Goal: Task Accomplishment & Management: Manage account settings

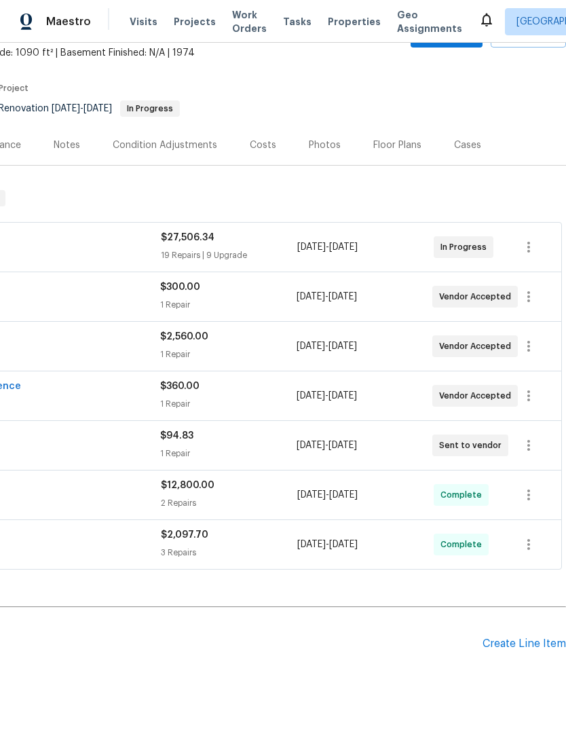
scroll to position [80, 201]
click at [318, 145] on div "Photos" at bounding box center [325, 146] width 32 height 14
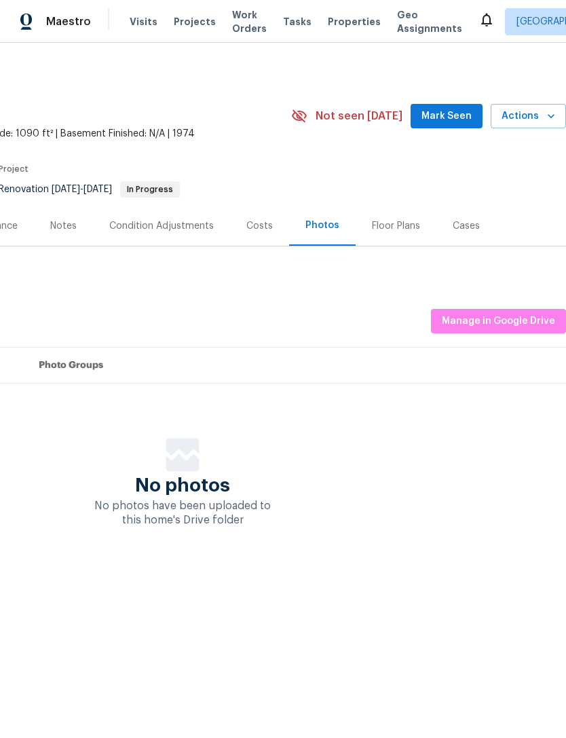
scroll to position [0, 201]
click at [262, 230] on div "Costs" at bounding box center [260, 226] width 26 height 14
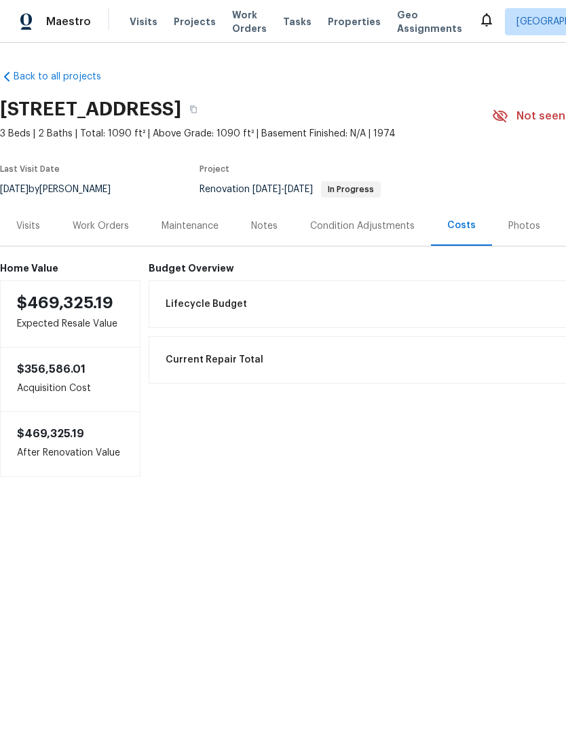
click at [101, 234] on div "Work Orders" at bounding box center [100, 226] width 89 height 40
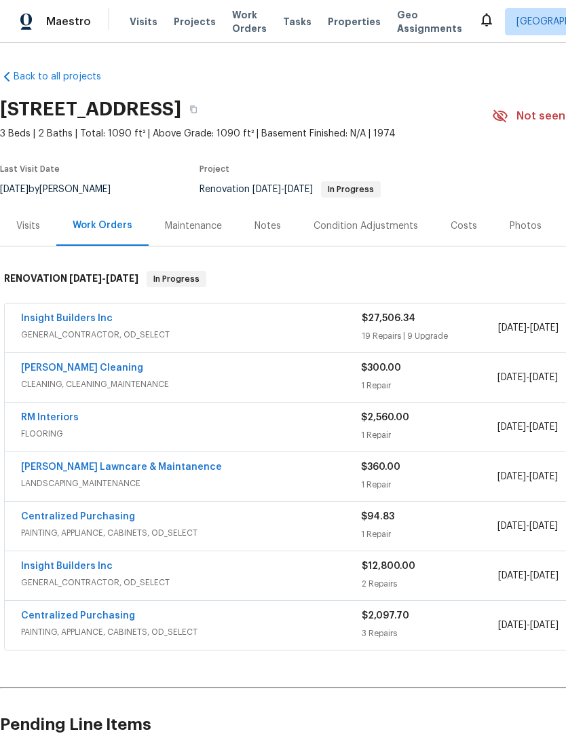
click at [71, 314] on link "Insight Builders Inc" at bounding box center [67, 319] width 92 height 10
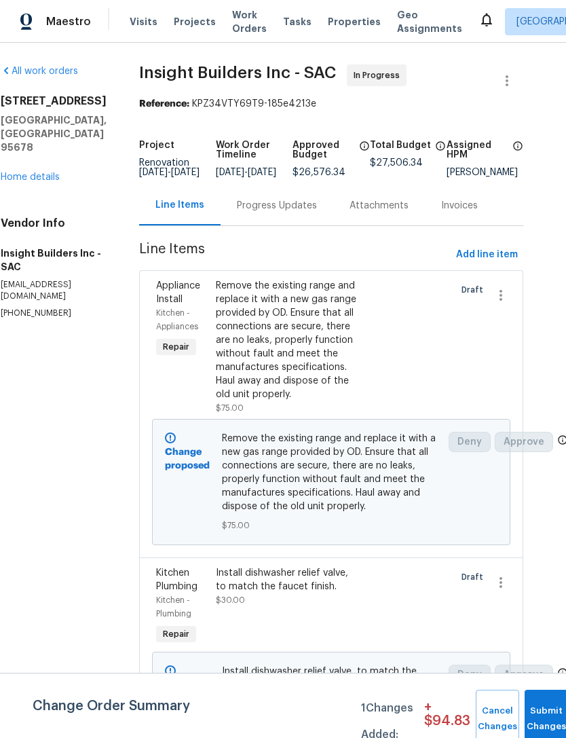
scroll to position [0, 21]
click at [494, 253] on button "Add line item" at bounding box center [487, 254] width 73 height 25
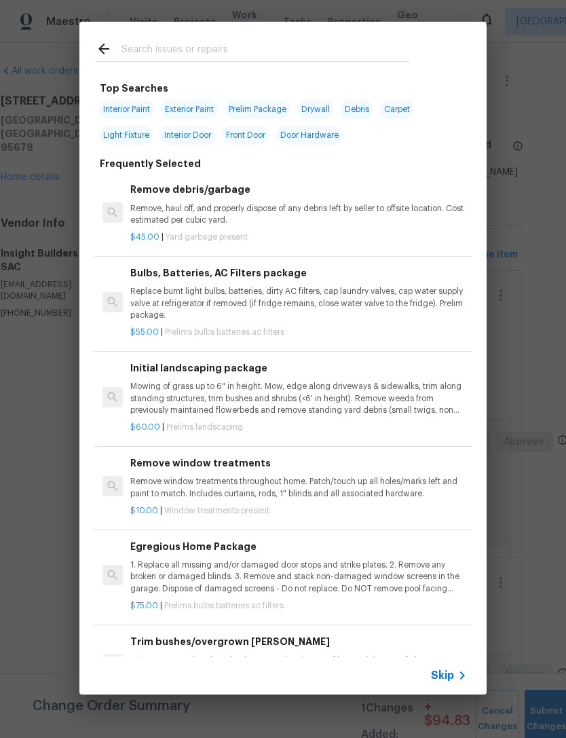
click at [174, 50] on input "text" at bounding box center [266, 51] width 288 height 20
click at [313, 110] on span "Drywall" at bounding box center [315, 109] width 37 height 19
type input "Drywall"
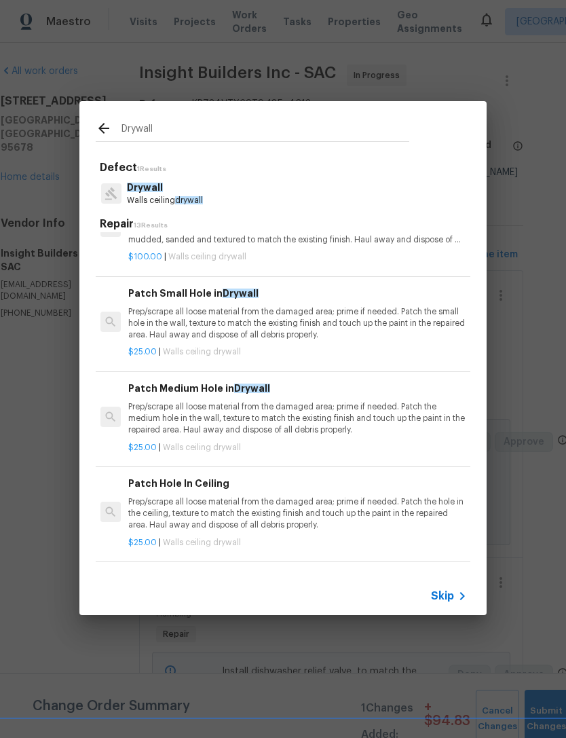
scroll to position [17, 2]
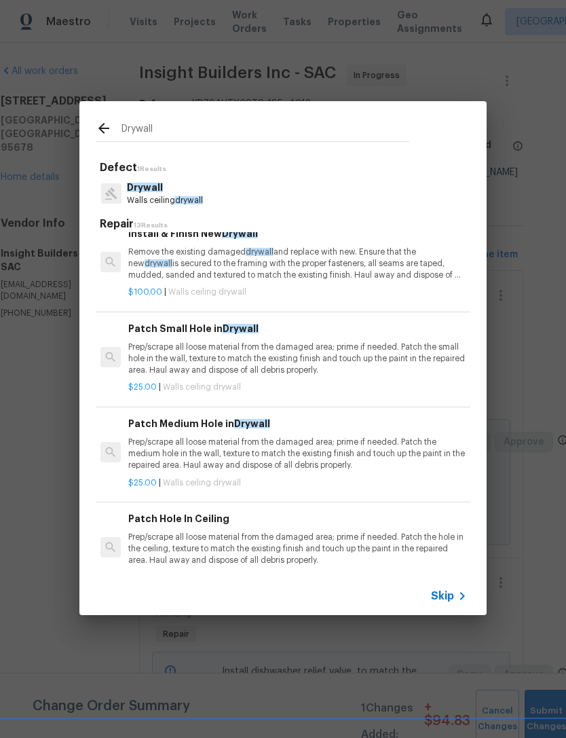
click at [101, 128] on icon at bounding box center [103, 128] width 11 height 11
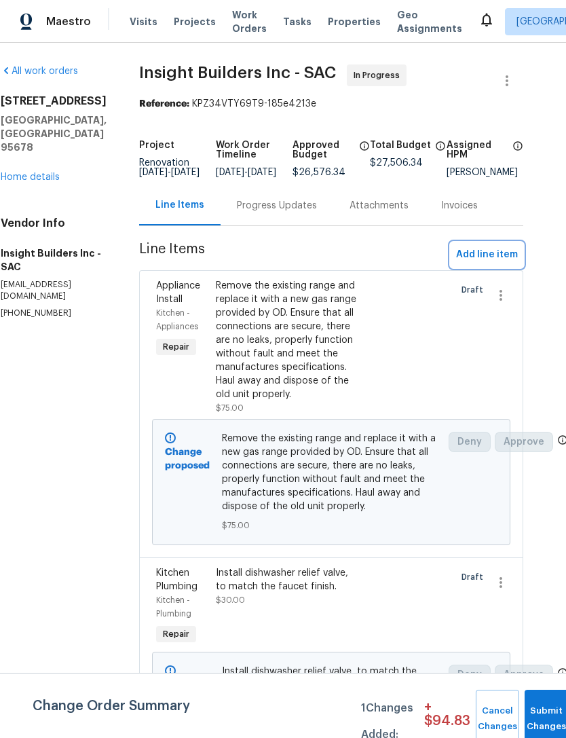
scroll to position [0, 2]
click at [490, 263] on span "Add line item" at bounding box center [487, 255] width 62 height 17
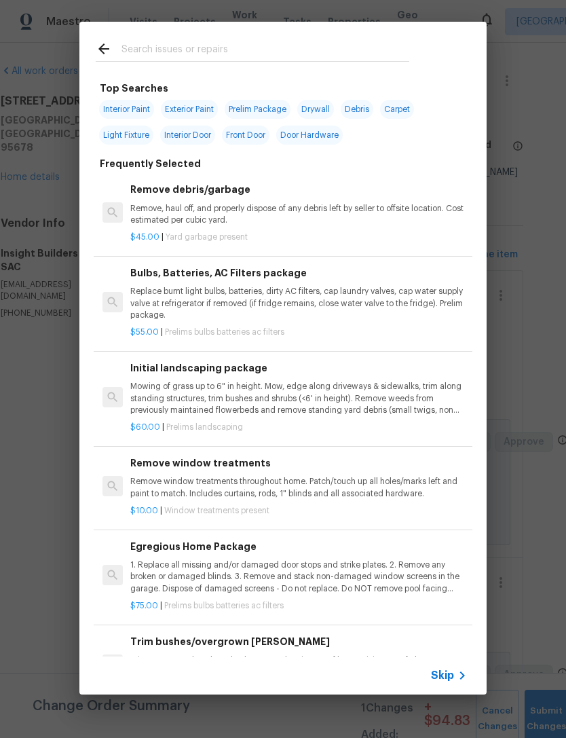
click at [174, 47] on input "text" at bounding box center [266, 51] width 288 height 20
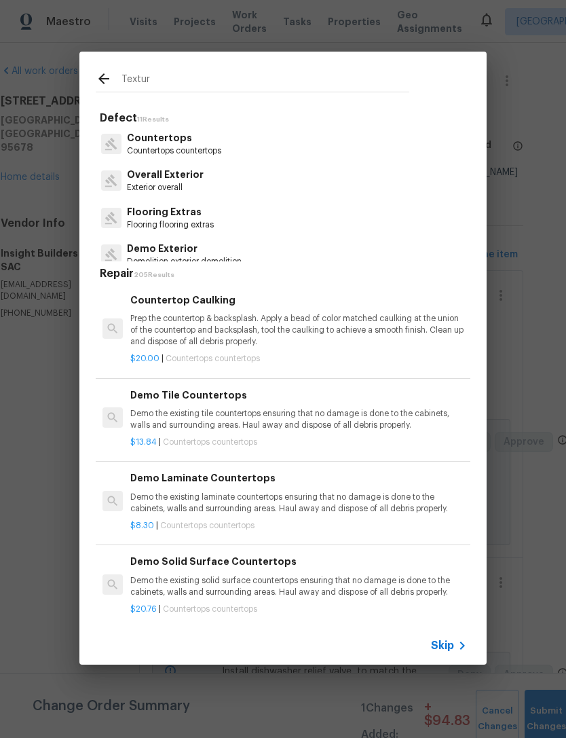
type input "Texture"
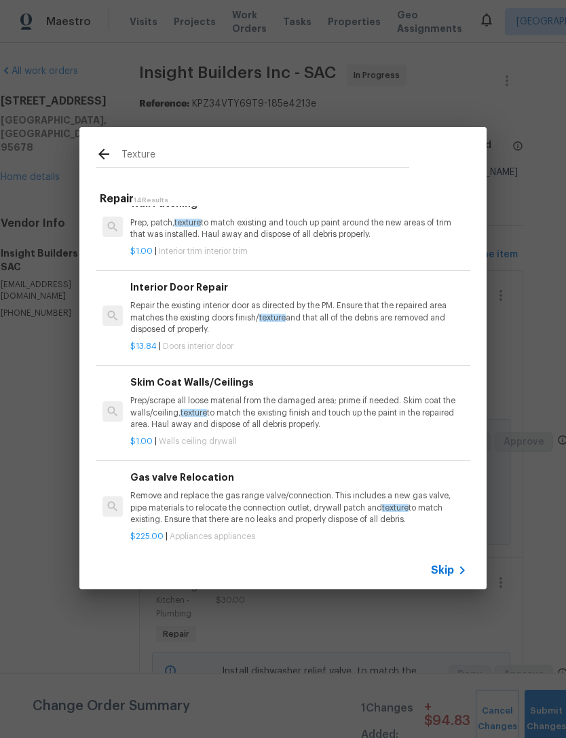
scroll to position [247, 0]
click at [295, 412] on p "Prep/scrape all loose material from the damaged area; prime if needed. Skim coa…" at bounding box center [298, 413] width 337 height 35
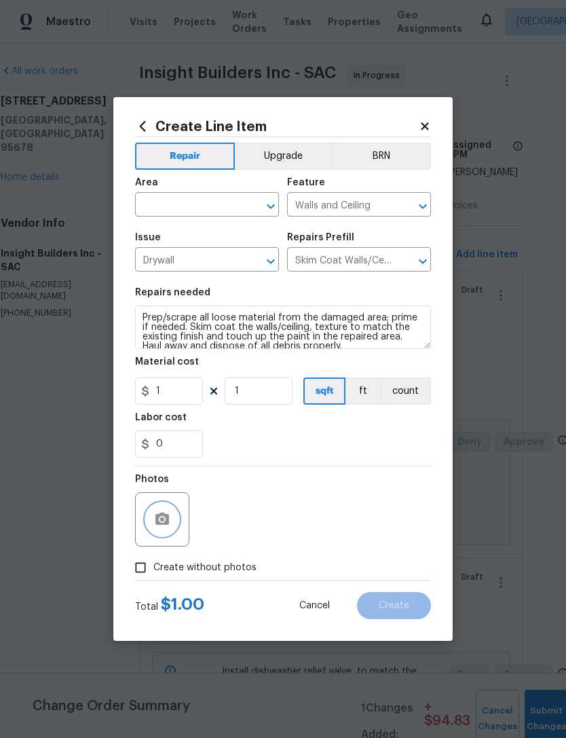
click at [162, 525] on icon "button" at bounding box center [163, 519] width 14 height 12
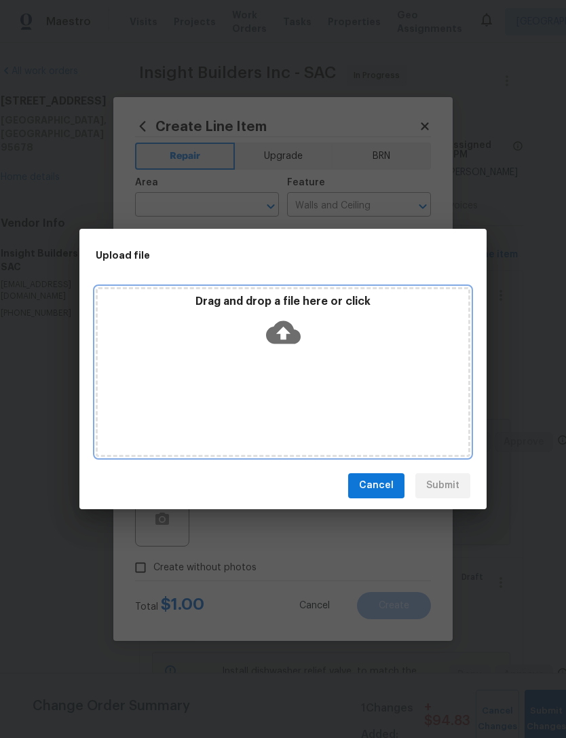
click at [287, 329] on icon at bounding box center [283, 332] width 35 height 23
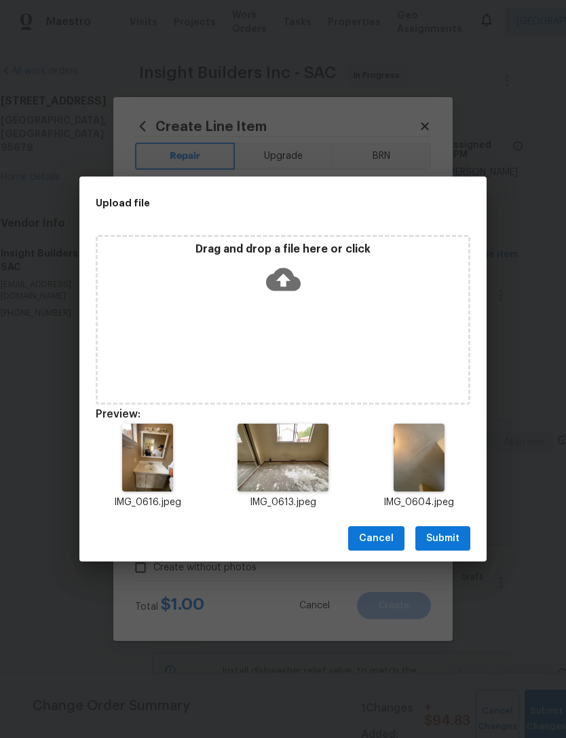
click at [454, 539] on span "Submit" at bounding box center [442, 538] width 33 height 17
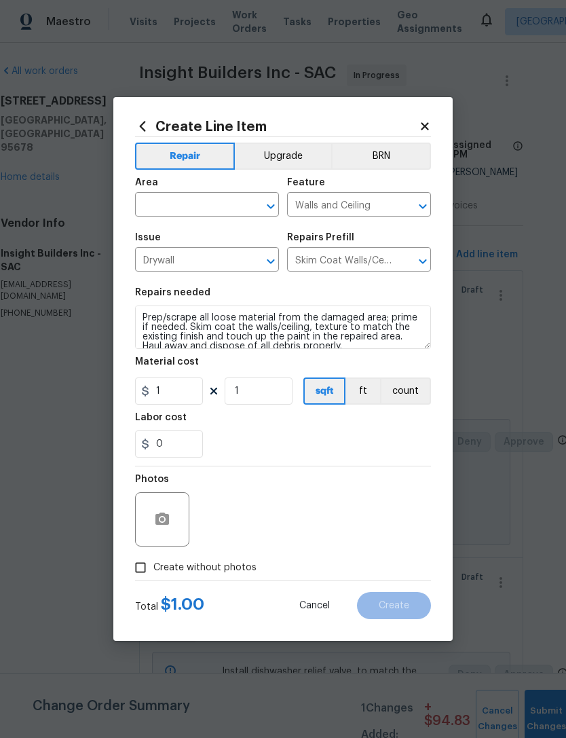
click at [193, 201] on input "text" at bounding box center [188, 206] width 106 height 21
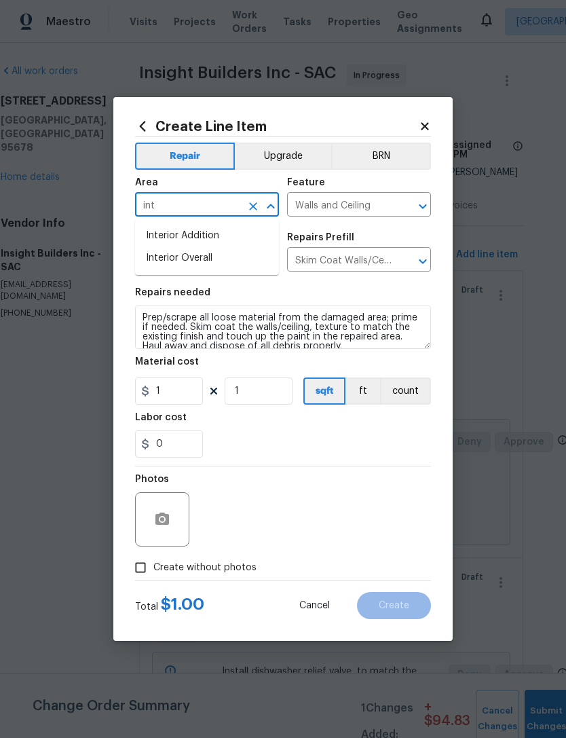
click at [203, 253] on li "Interior Overall" at bounding box center [207, 258] width 144 height 22
type input "Interior Overall"
click at [279, 395] on input "1" at bounding box center [259, 391] width 68 height 27
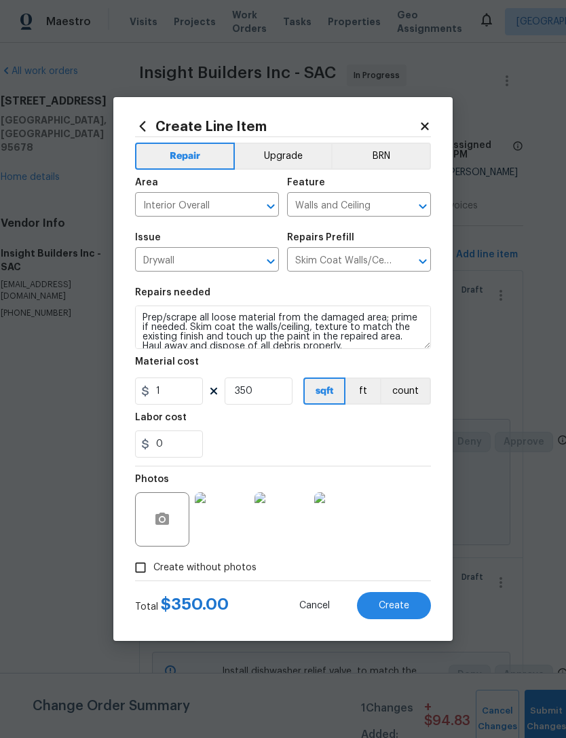
click at [405, 449] on div "0" at bounding box center [283, 444] width 296 height 27
click at [401, 613] on button "Create" at bounding box center [394, 605] width 74 height 27
type input "0"
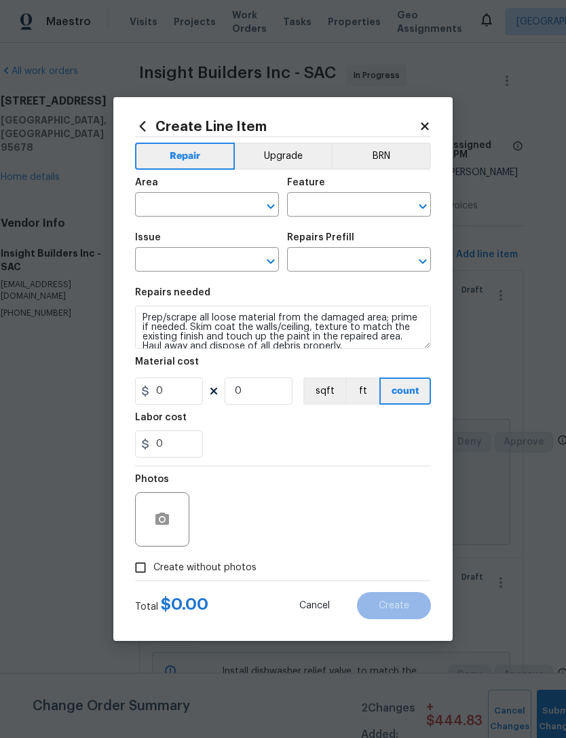
scroll to position [0, 0]
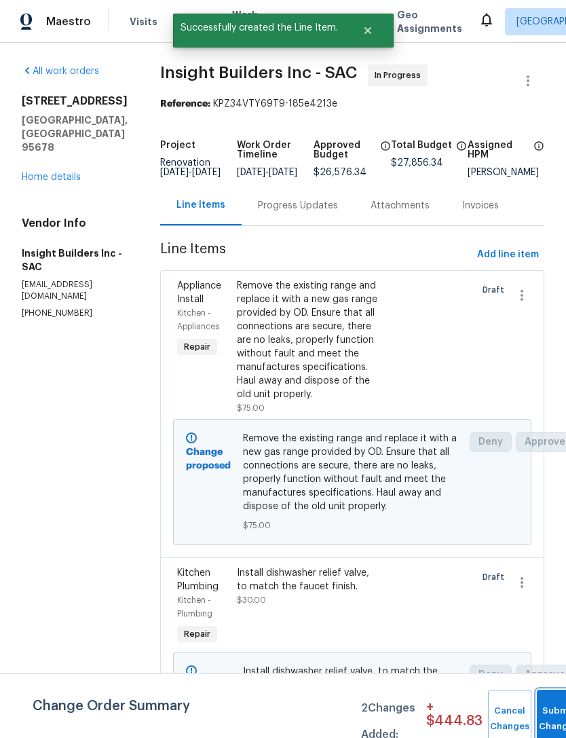
click at [551, 714] on button "Submit Changes" at bounding box center [558, 719] width 43 height 58
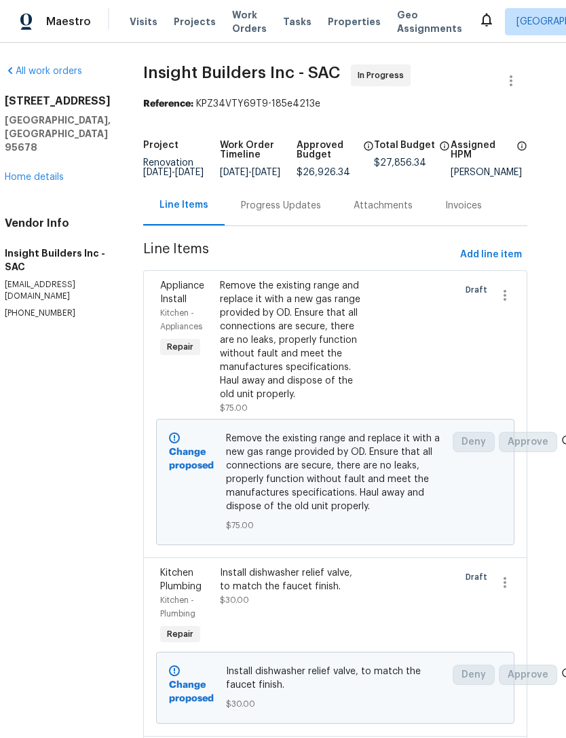
scroll to position [0, 17]
click at [336, 19] on span "Properties" at bounding box center [354, 22] width 53 height 14
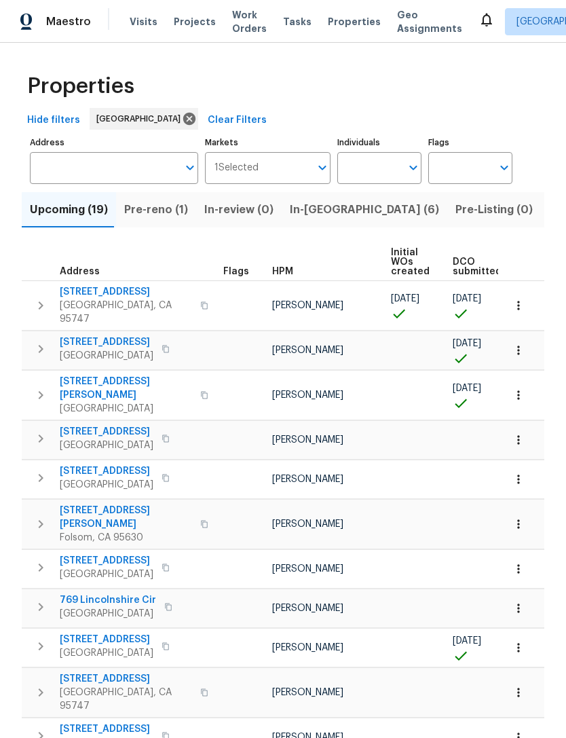
click at [160, 208] on span "Pre-reno (1)" at bounding box center [156, 209] width 64 height 19
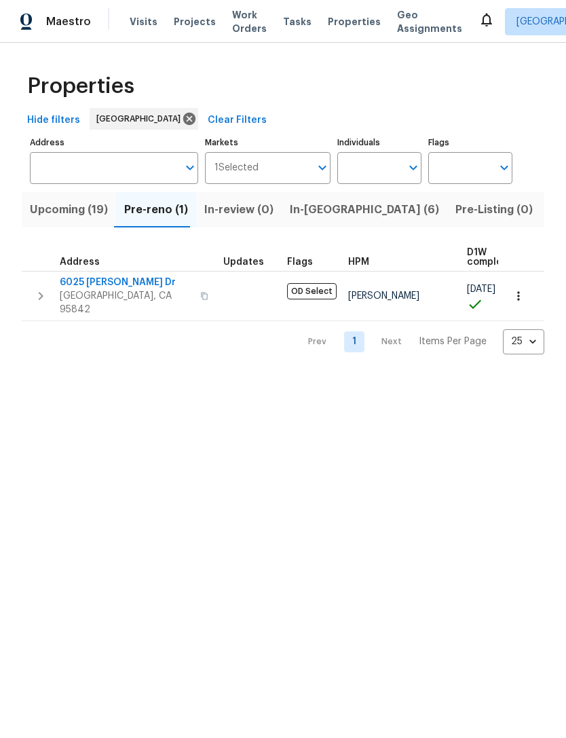
click at [71, 206] on span "Upcoming (19)" at bounding box center [69, 209] width 78 height 19
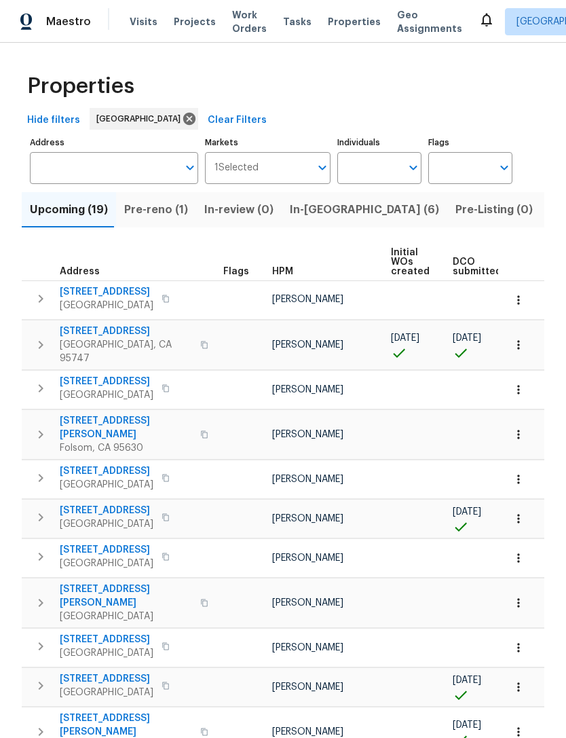
click at [376, 162] on input "Individuals" at bounding box center [370, 168] width 64 height 32
type input "[PERSON_NAME]"
click at [375, 206] on input "checkbox" at bounding box center [362, 211] width 29 height 29
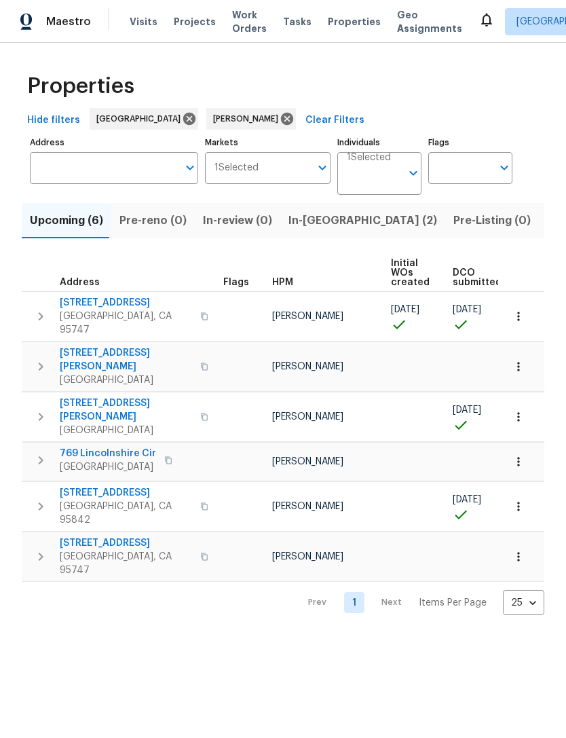
click at [37, 302] on button "button" at bounding box center [40, 316] width 27 height 41
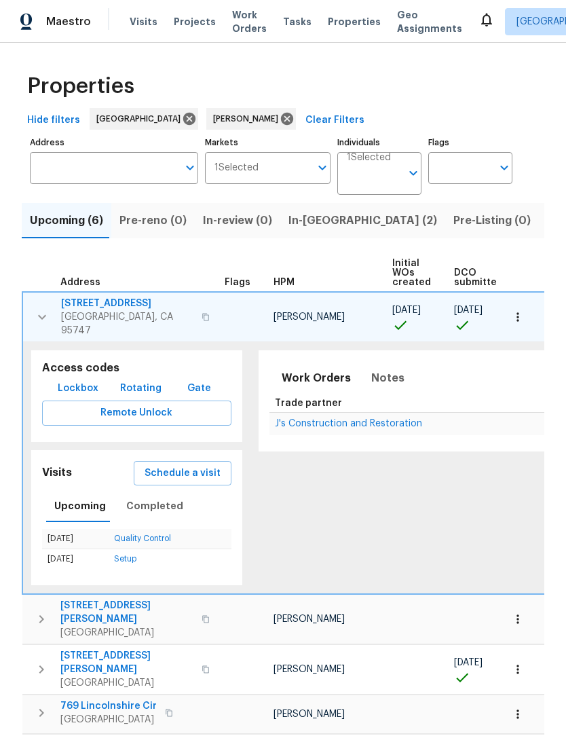
click at [527, 317] on button "button" at bounding box center [518, 317] width 30 height 30
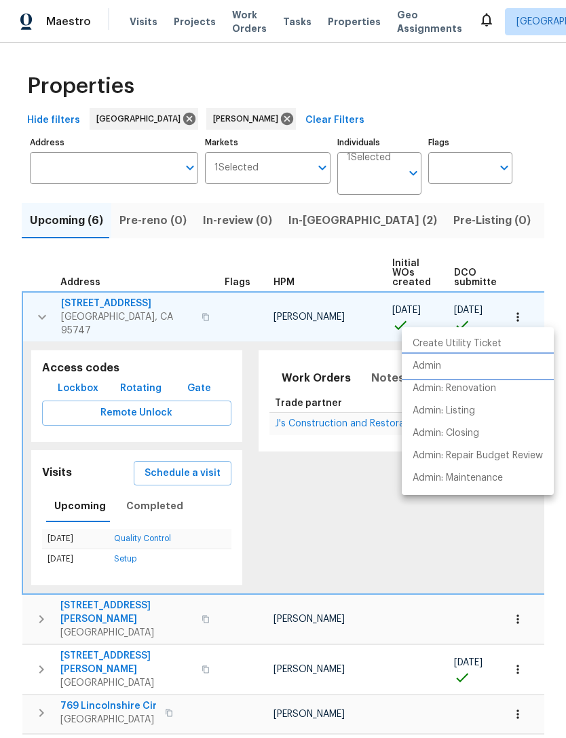
click at [433, 368] on p "Admin" at bounding box center [427, 366] width 29 height 14
click at [307, 267] on div at bounding box center [283, 369] width 566 height 738
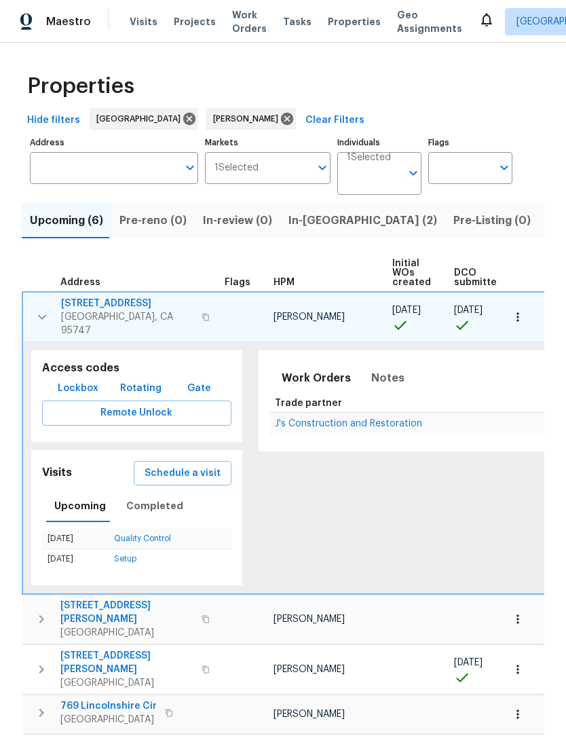
click at [48, 317] on icon "button" at bounding box center [42, 317] width 16 height 16
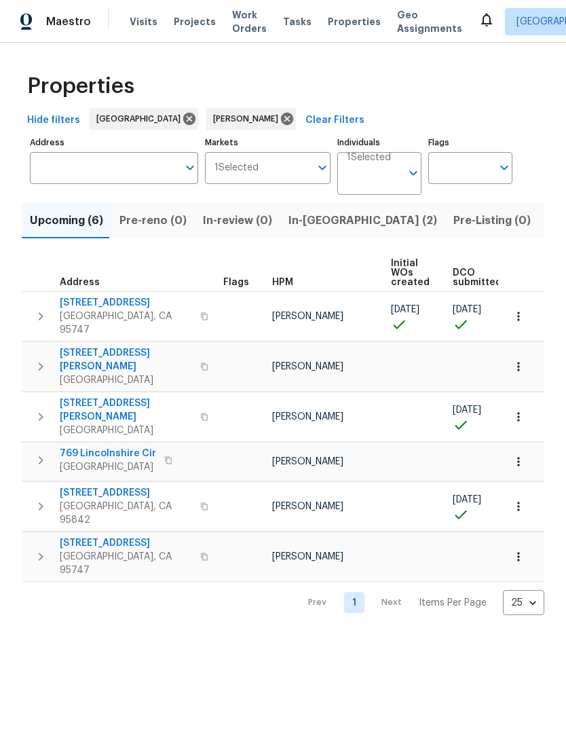
click at [318, 221] on span "In-[GEOGRAPHIC_DATA] (2)" at bounding box center [363, 220] width 149 height 19
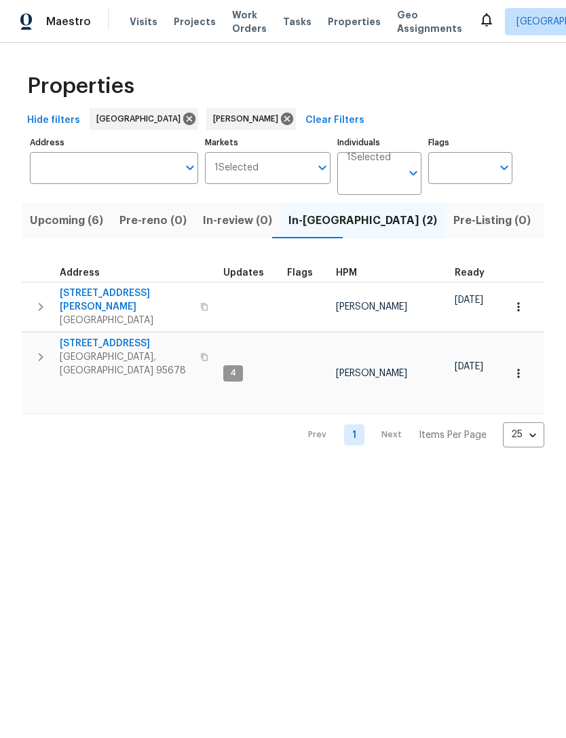
click at [131, 350] on span "[GEOGRAPHIC_DATA], [GEOGRAPHIC_DATA] 95678" at bounding box center [126, 363] width 132 height 27
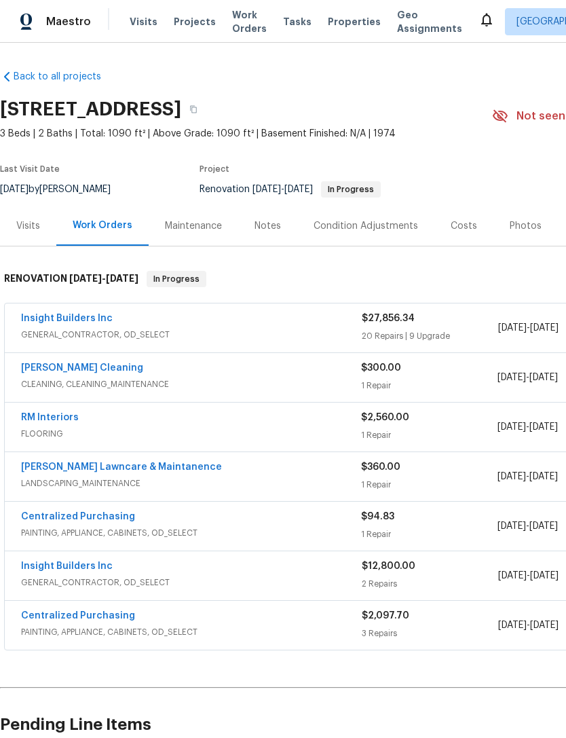
click at [73, 331] on span "GENERAL_CONTRACTOR, OD_SELECT" at bounding box center [191, 335] width 341 height 14
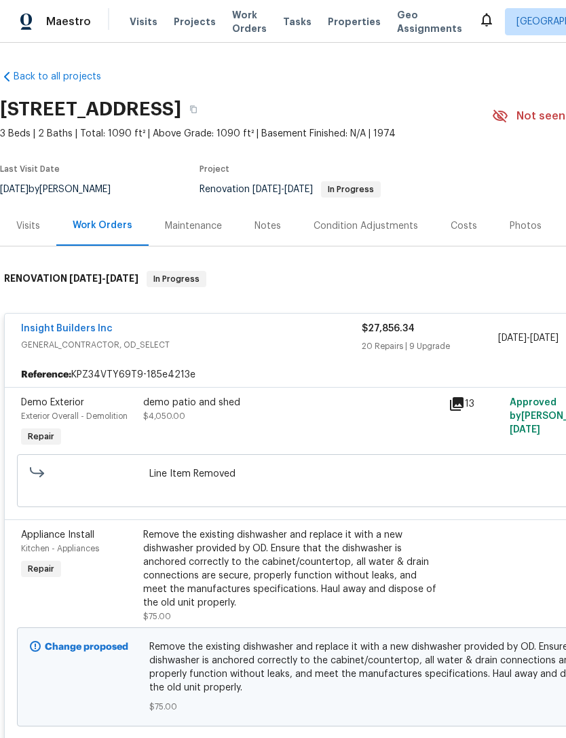
click at [67, 330] on link "Insight Builders Inc" at bounding box center [67, 329] width 92 height 10
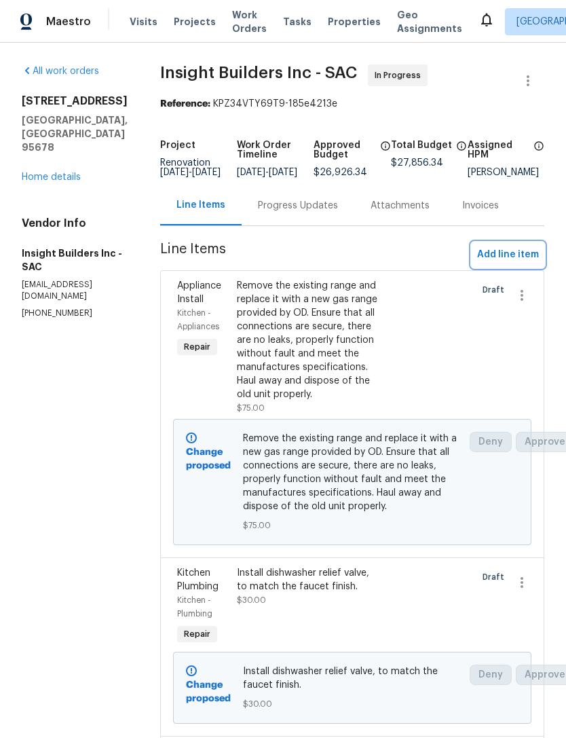
click at [515, 256] on button "Add line item" at bounding box center [508, 254] width 73 height 25
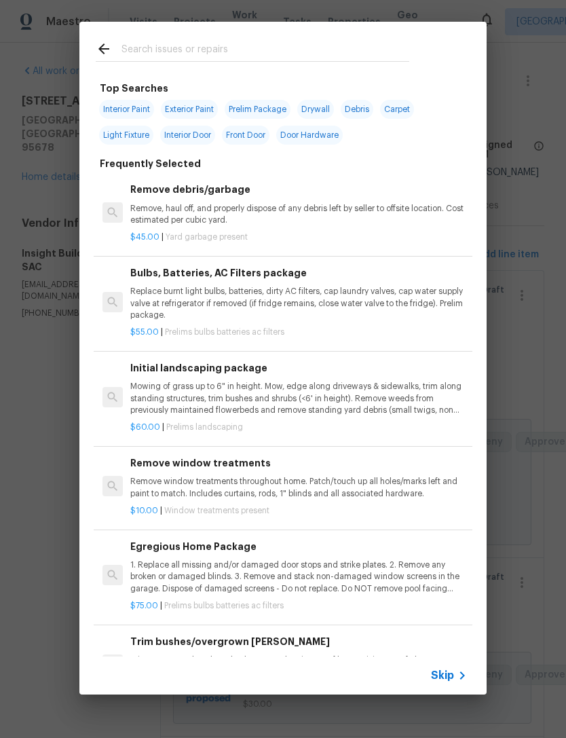
click at [193, 52] on input "text" at bounding box center [266, 51] width 288 height 20
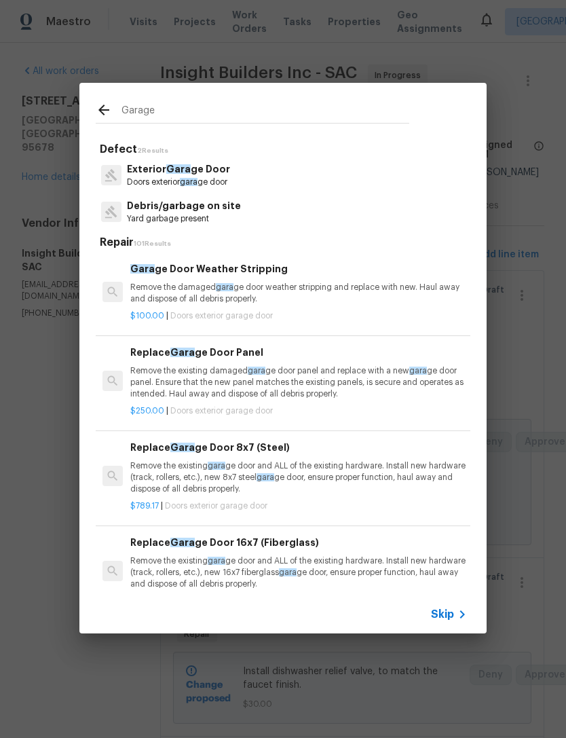
type input "Garage"
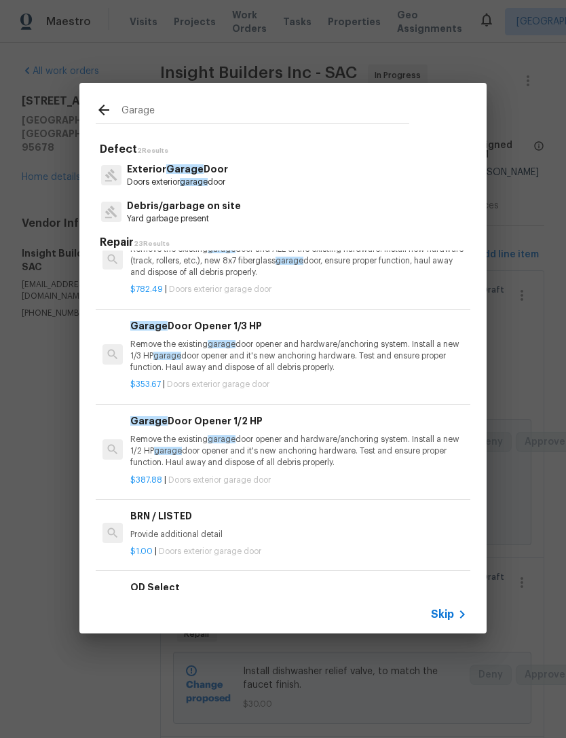
scroll to position [509, 0]
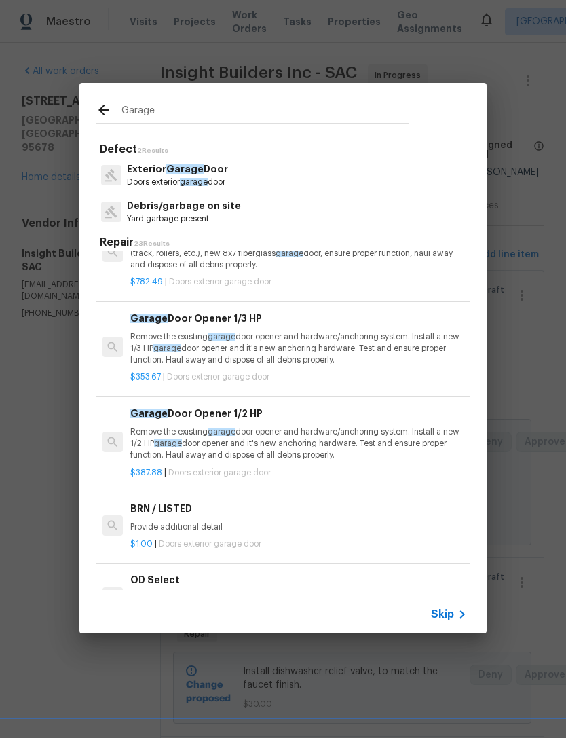
click at [304, 349] on p "Remove the existing garage door opener and hardware/anchoring system. Install a…" at bounding box center [298, 348] width 337 height 35
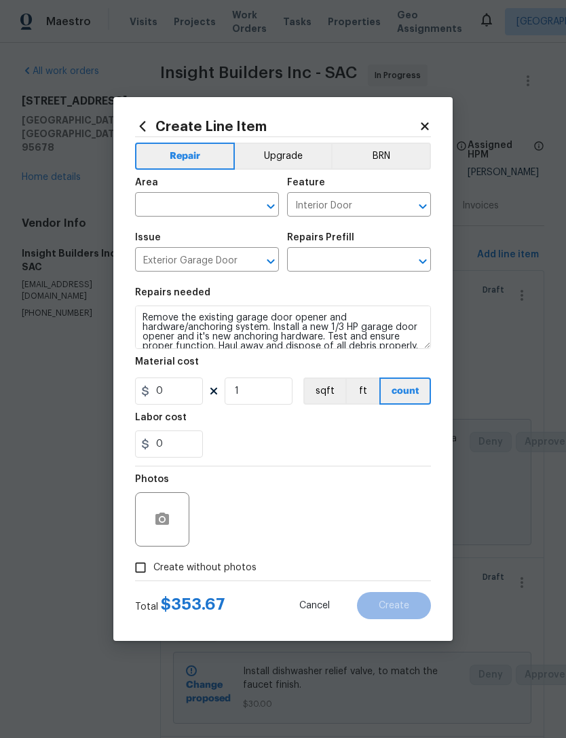
type input "Garage Door Opener 1/3 HP $353.67"
type input "353.67"
click at [192, 205] on input "text" at bounding box center [188, 206] width 106 height 21
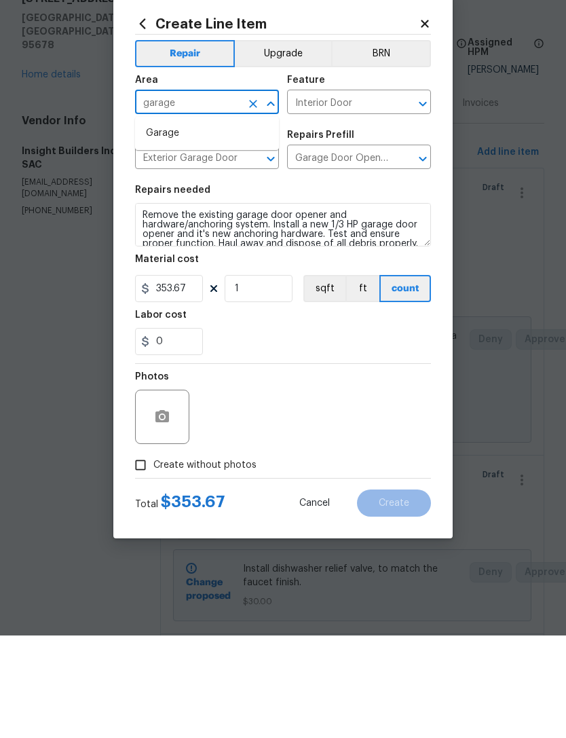
type input "garage"
click at [192, 378] on input "353.67" at bounding box center [169, 391] width 68 height 27
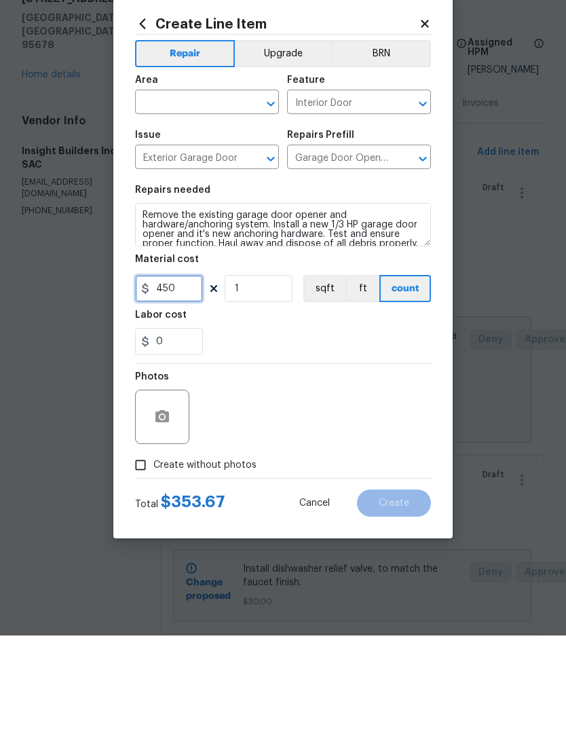
type input "450"
click at [147, 555] on input "Create without photos" at bounding box center [141, 568] width 26 height 26
checkbox input "true"
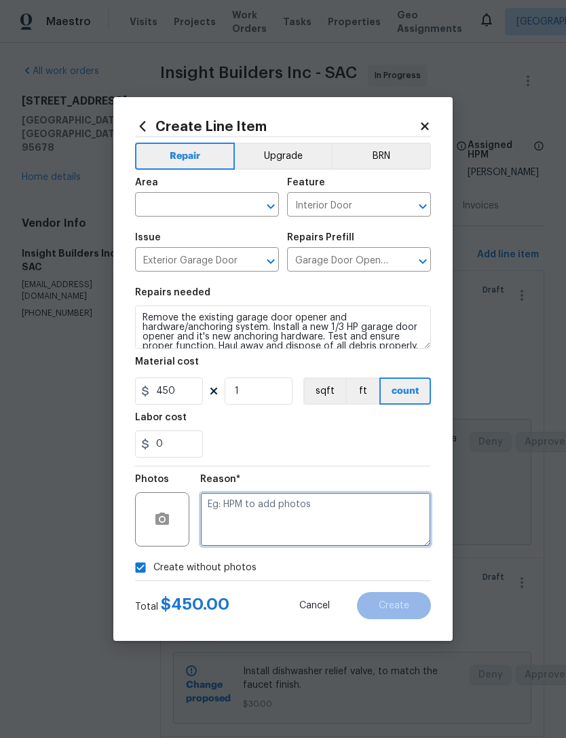
click at [312, 525] on textarea at bounding box center [315, 519] width 231 height 54
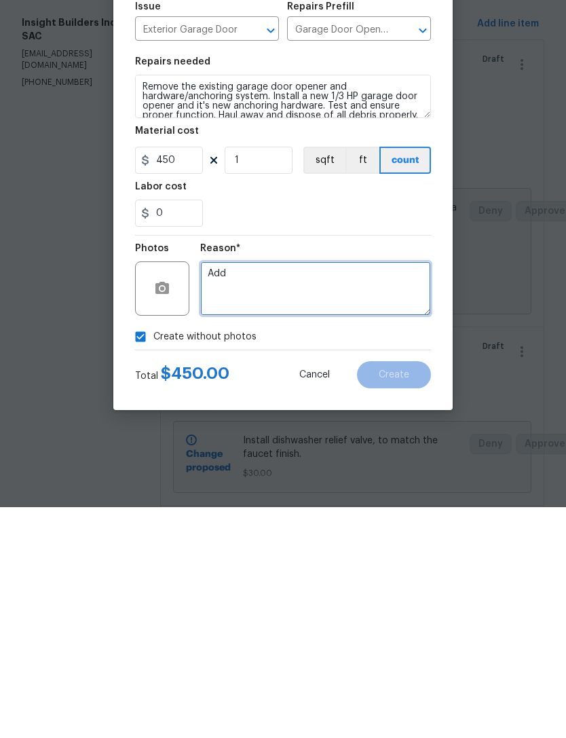
type textarea "Add"
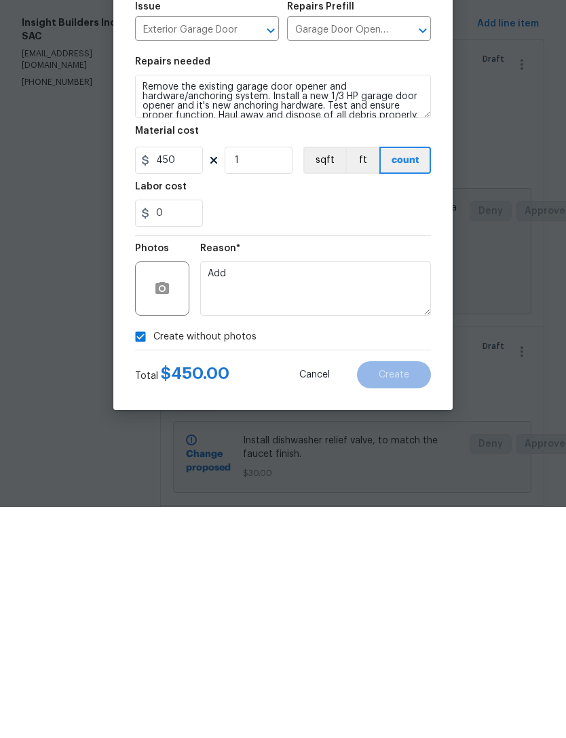
click at [363, 555] on div "Create without photos" at bounding box center [283, 568] width 296 height 26
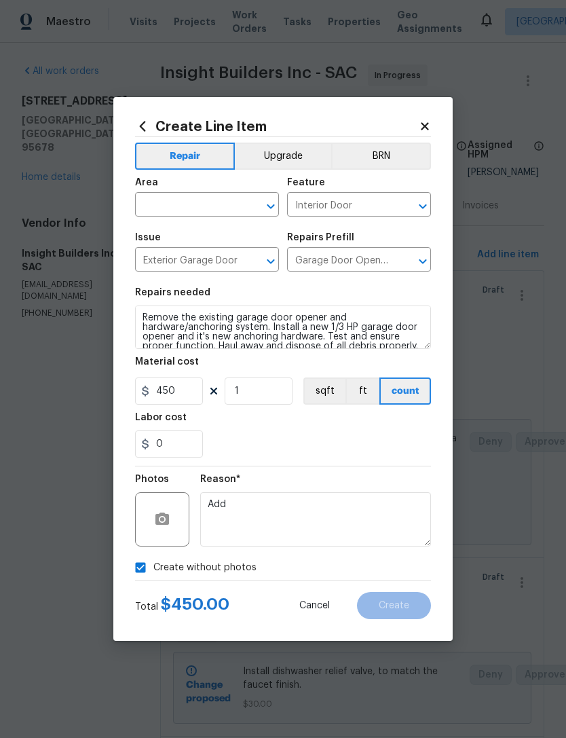
click at [202, 199] on input "text" at bounding box center [188, 206] width 106 height 21
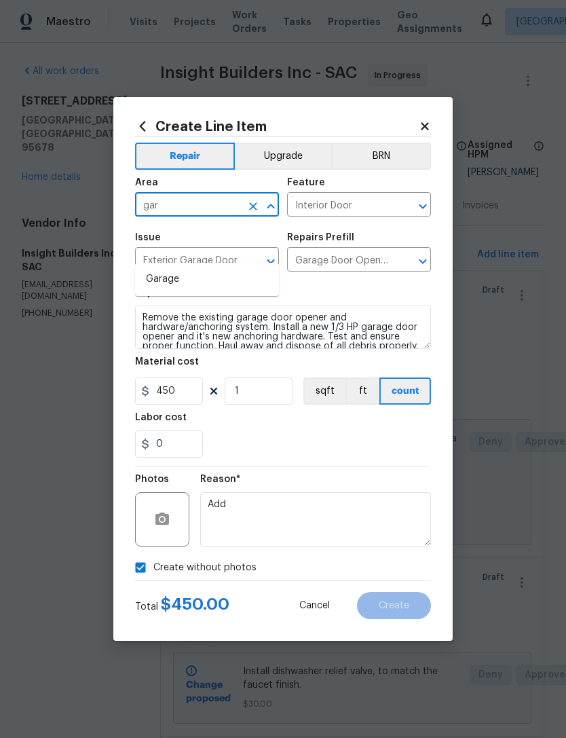
click at [165, 268] on li "Garage" at bounding box center [207, 279] width 144 height 22
type input "Garage"
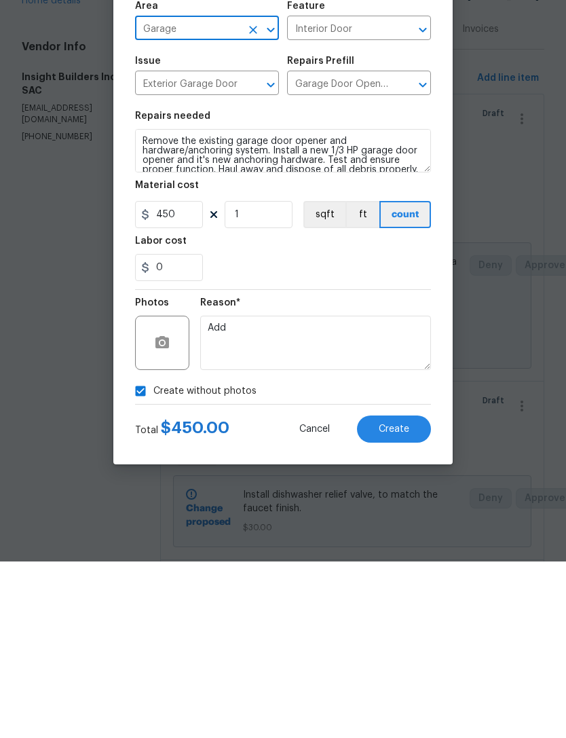
click at [405, 592] on button "Create" at bounding box center [394, 605] width 74 height 27
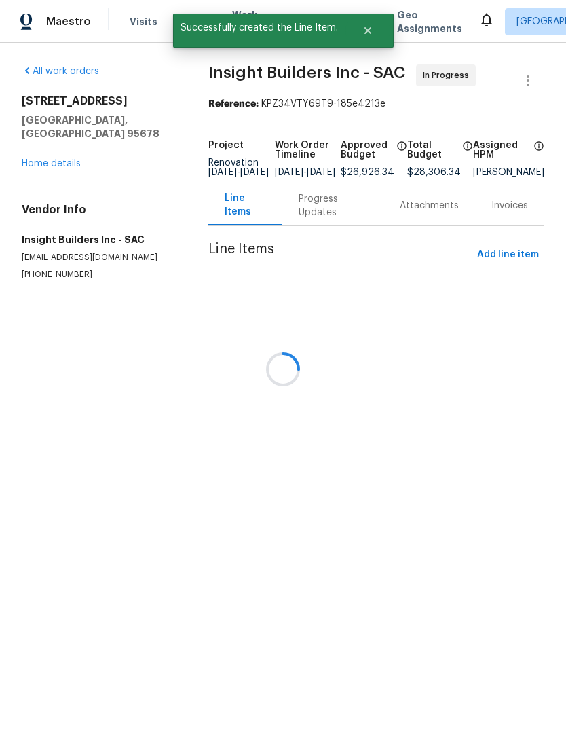
scroll to position [0, 0]
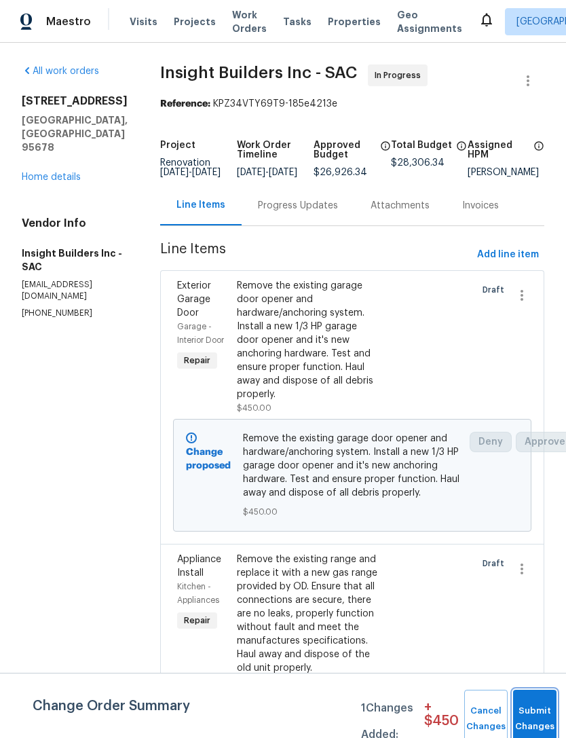
click at [539, 715] on button "Submit Changes" at bounding box center [534, 719] width 43 height 58
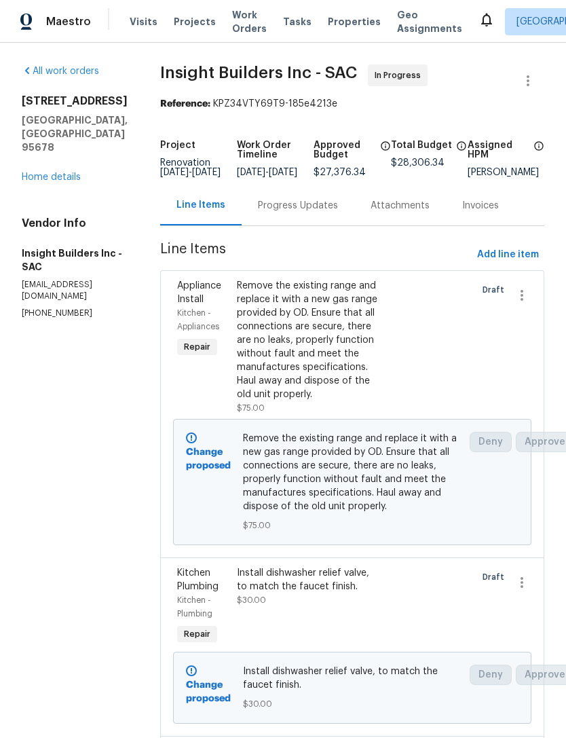
click at [331, 26] on span "Properties" at bounding box center [354, 22] width 53 height 14
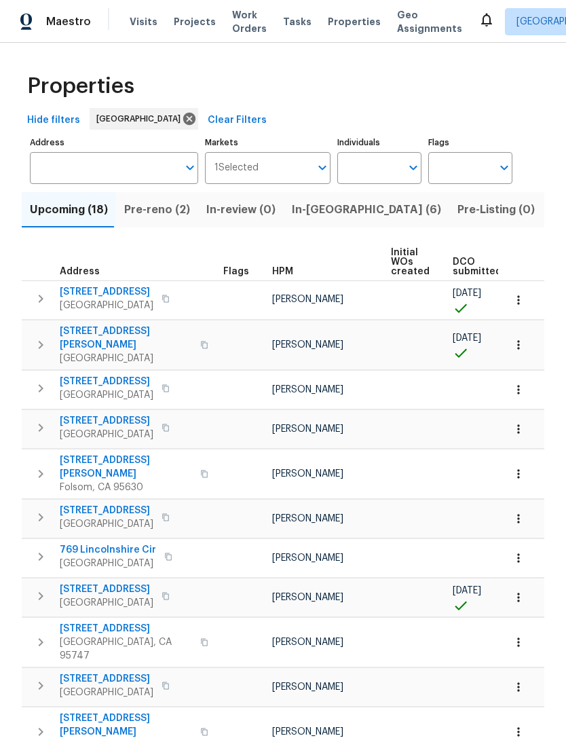
click at [65, 219] on span "Upcoming (18)" at bounding box center [69, 209] width 78 height 19
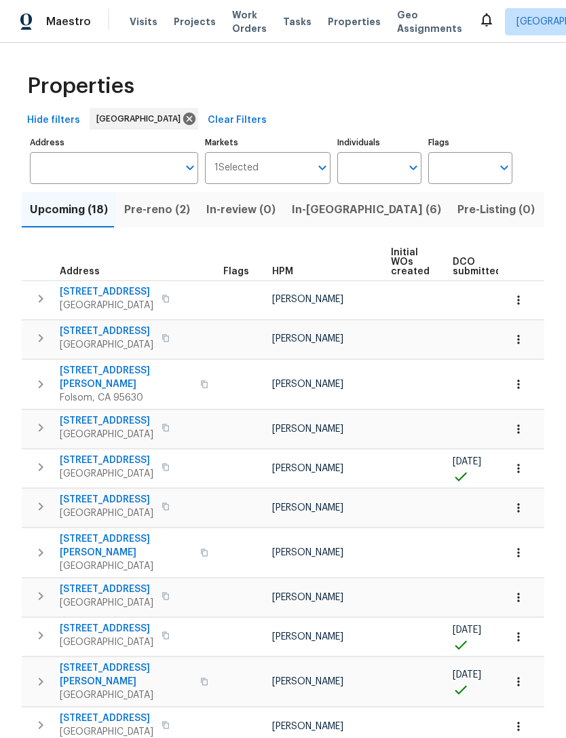
click at [100, 296] on span "[STREET_ADDRESS]" at bounding box center [107, 292] width 94 height 14
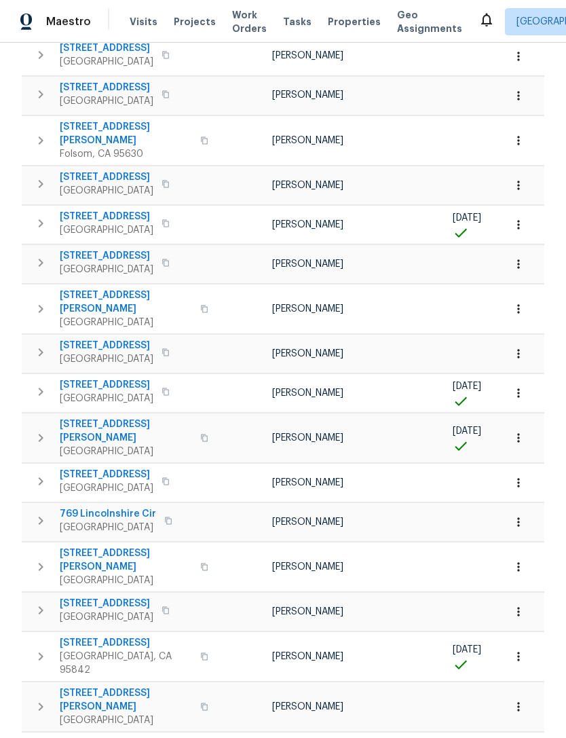
scroll to position [254, 0]
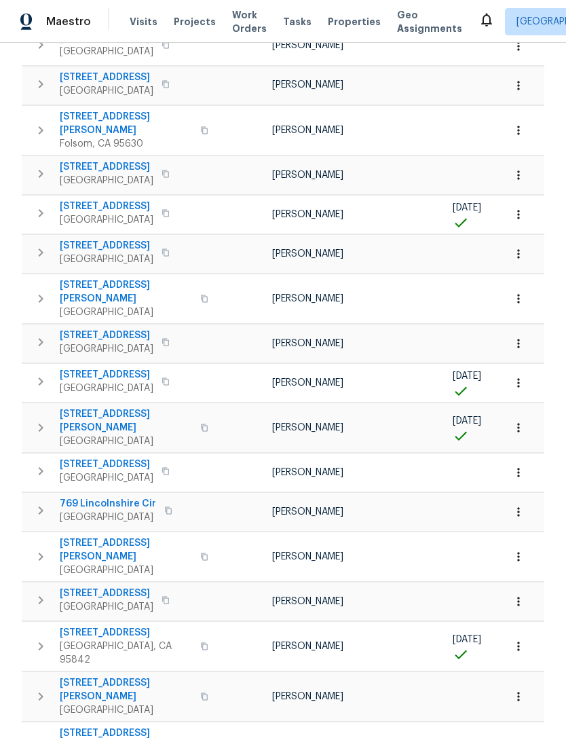
click at [48, 420] on icon "button" at bounding box center [41, 428] width 16 height 16
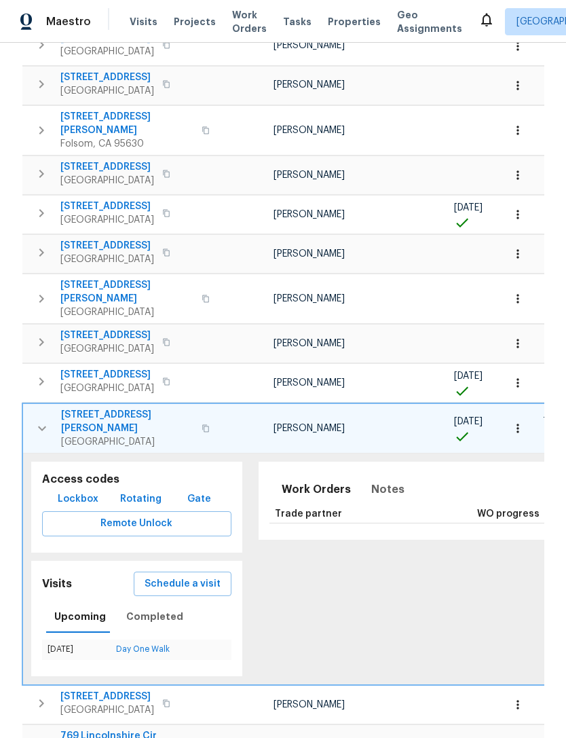
click at [107, 408] on span "[STREET_ADDRESS][PERSON_NAME]" at bounding box center [127, 421] width 132 height 27
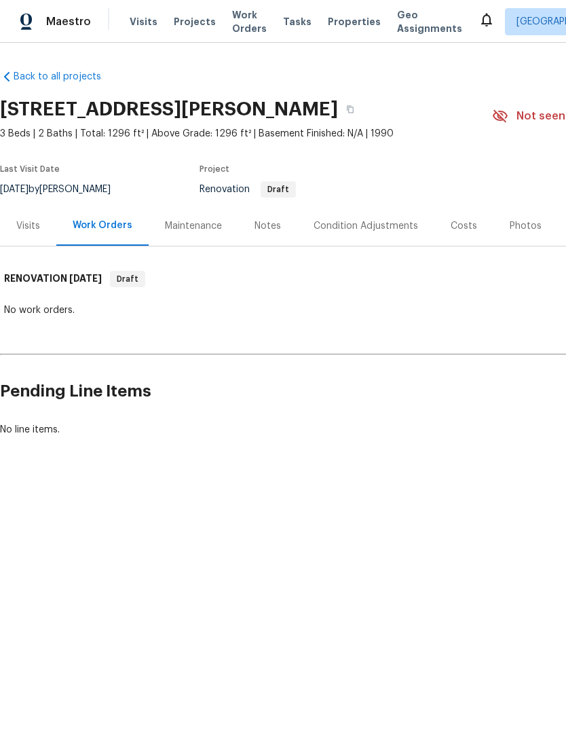
click at [468, 217] on div "Costs" at bounding box center [464, 226] width 59 height 40
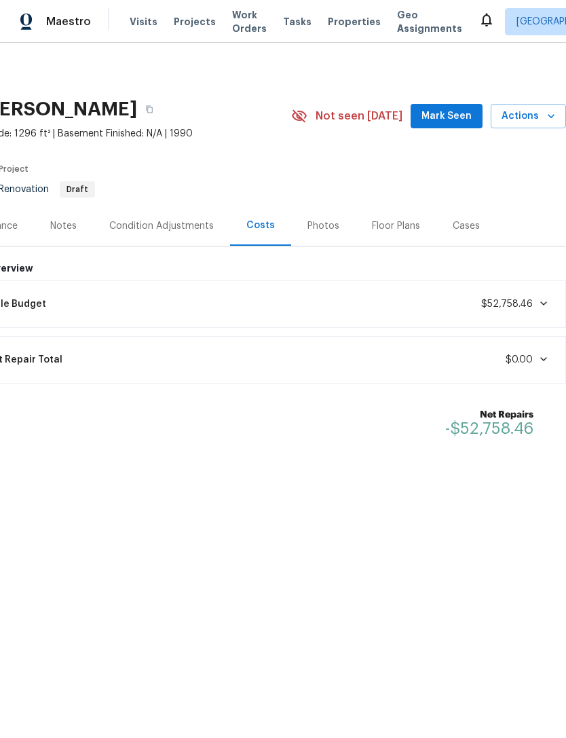
scroll to position [0, 201]
click at [170, 227] on div "Condition Adjustments" at bounding box center [161, 226] width 105 height 14
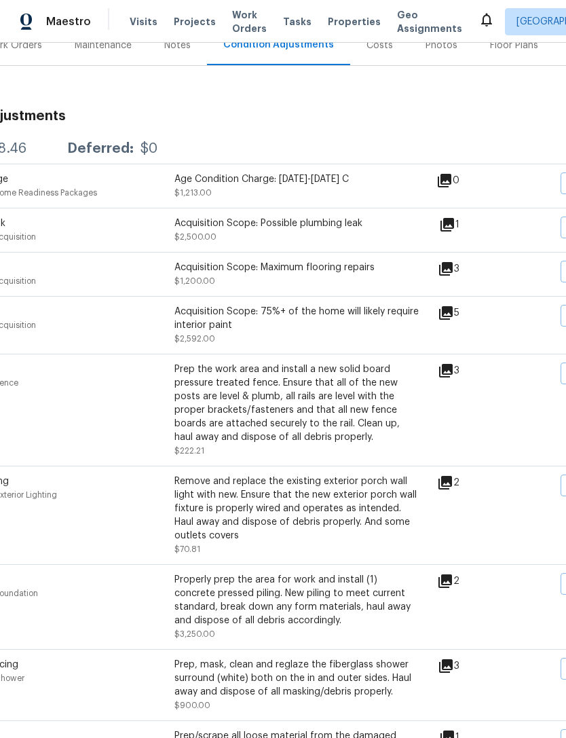
scroll to position [183, 94]
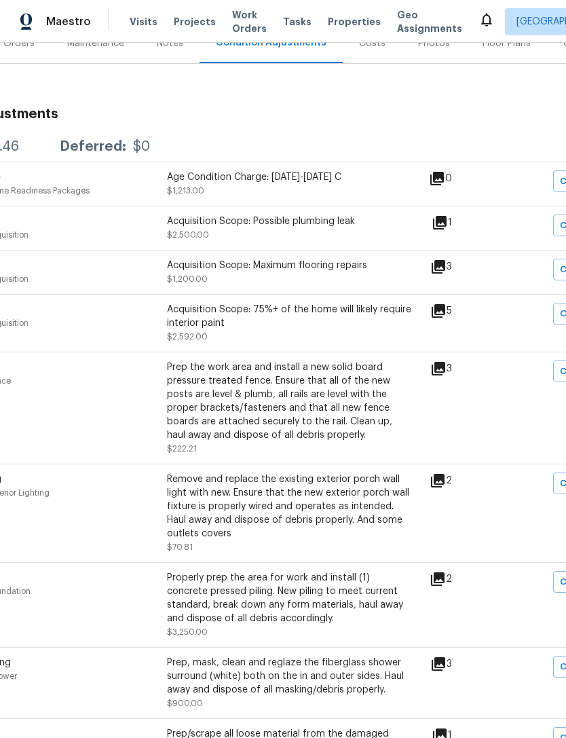
click at [447, 218] on icon at bounding box center [440, 223] width 14 height 14
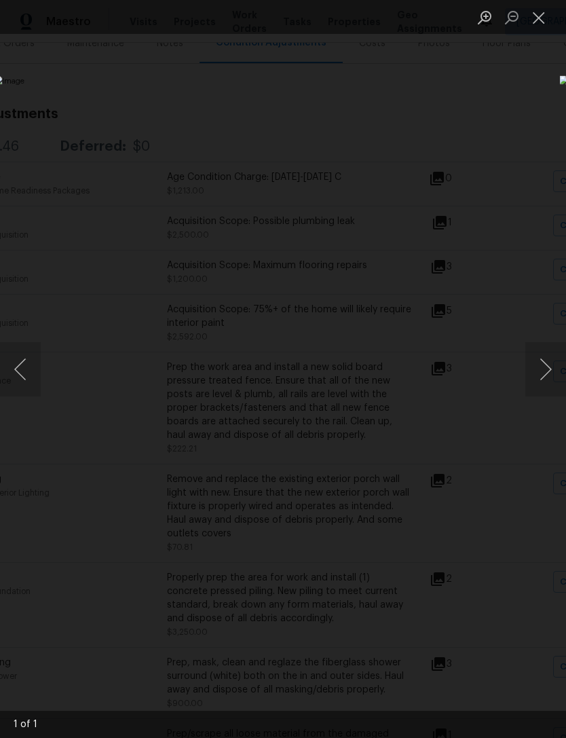
click at [539, 20] on button "Close lightbox" at bounding box center [539, 17] width 27 height 24
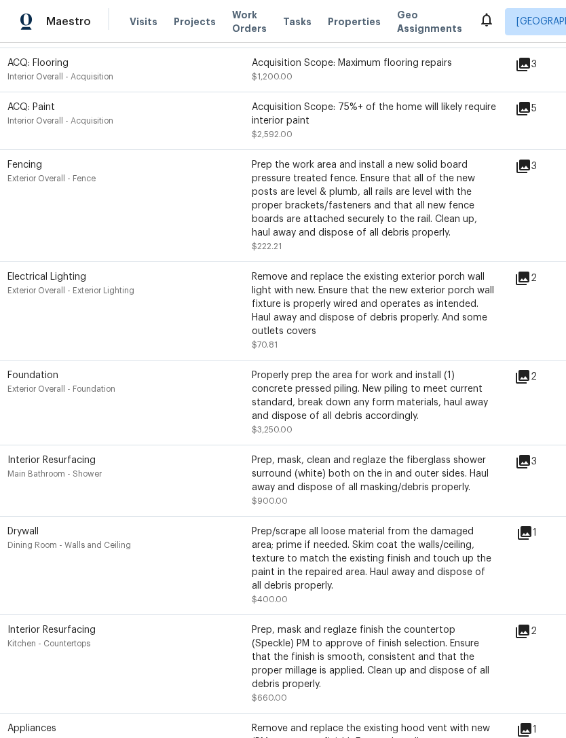
scroll to position [387, 10]
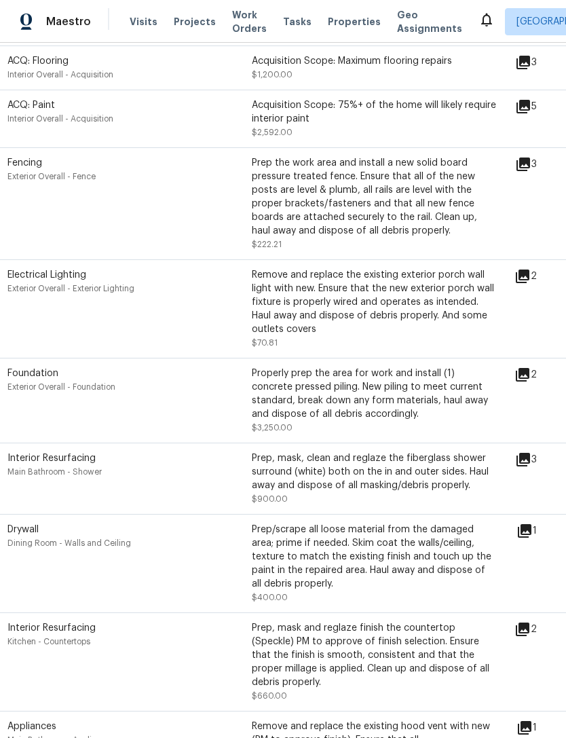
click at [530, 378] on icon at bounding box center [523, 375] width 14 height 14
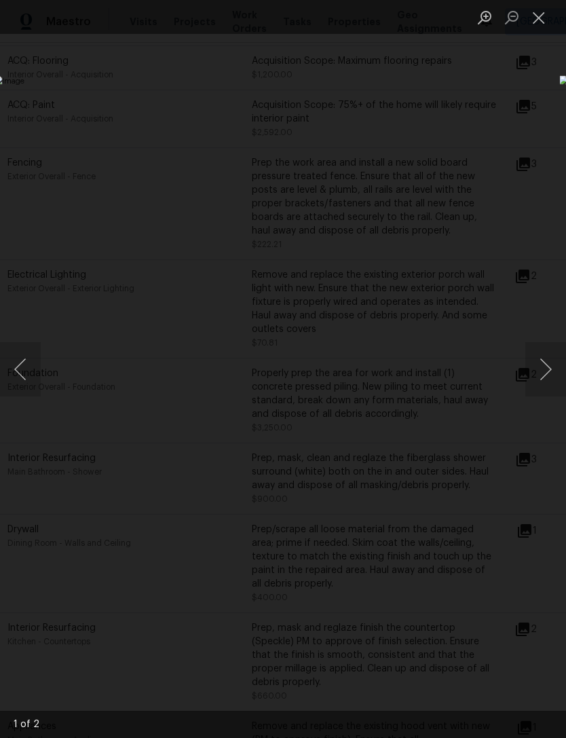
click at [543, 18] on button "Close lightbox" at bounding box center [539, 17] width 27 height 24
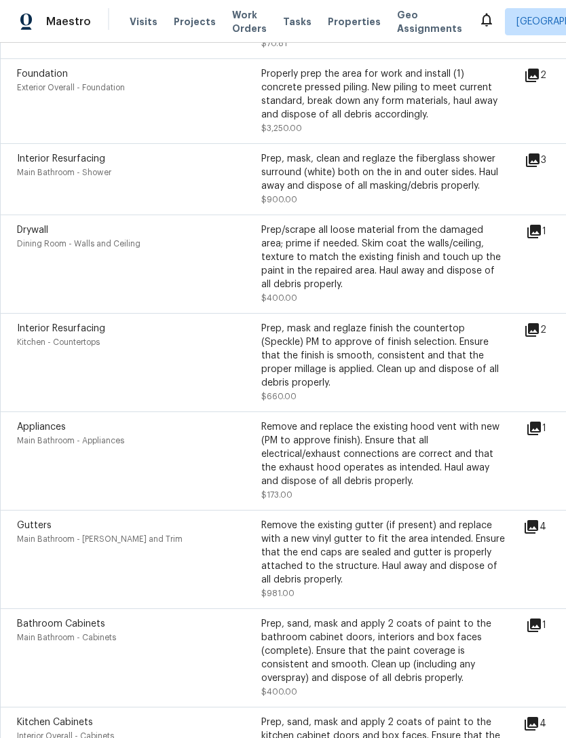
scroll to position [687, 0]
click at [541, 337] on icon at bounding box center [532, 329] width 16 height 16
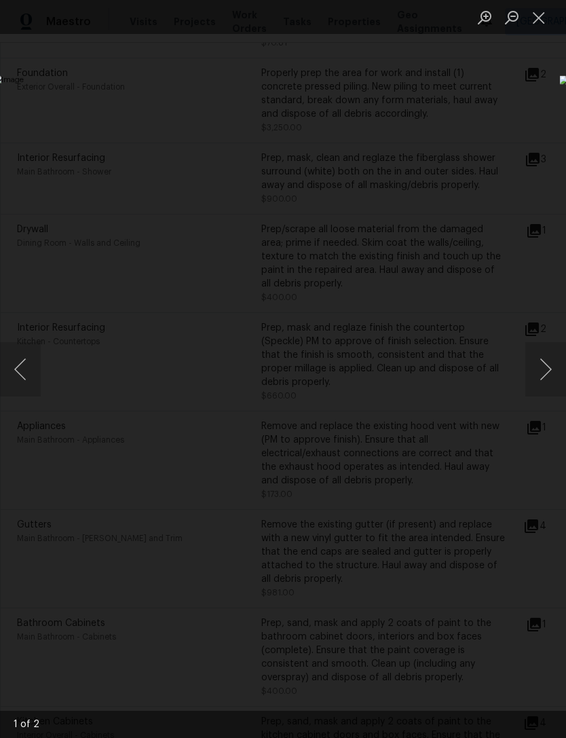
click at [539, 18] on button "Close lightbox" at bounding box center [539, 17] width 27 height 24
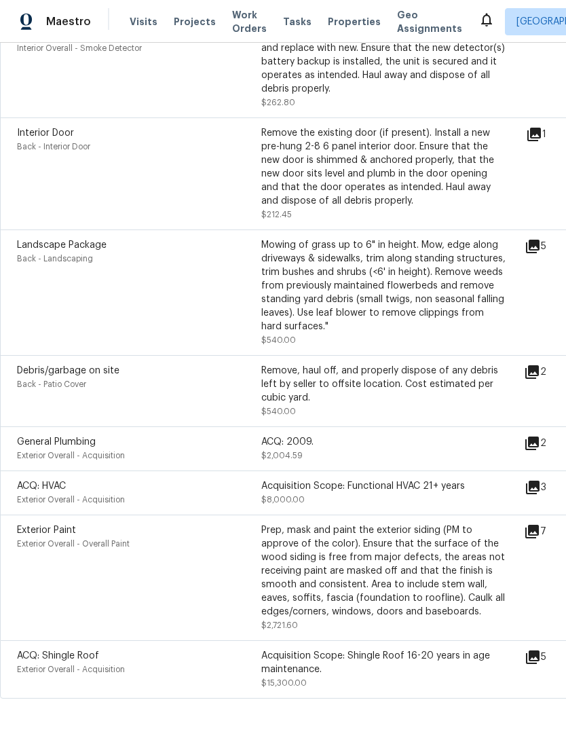
scroll to position [43, 0]
click at [536, 651] on icon at bounding box center [533, 658] width 14 height 14
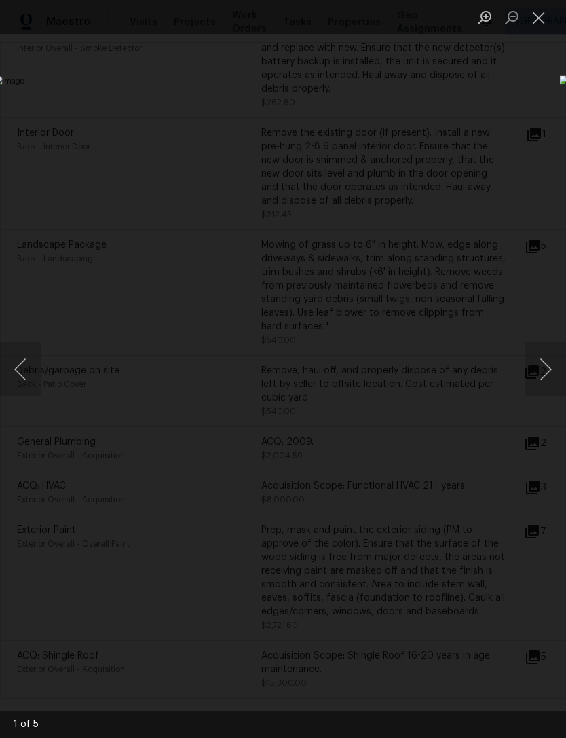
click at [548, 378] on button "Next image" at bounding box center [546, 369] width 41 height 54
click at [551, 375] on button "Next image" at bounding box center [546, 369] width 41 height 54
click at [550, 370] on button "Next image" at bounding box center [546, 369] width 41 height 54
click at [534, 13] on button "Close lightbox" at bounding box center [539, 17] width 27 height 24
